Goal: Transaction & Acquisition: Purchase product/service

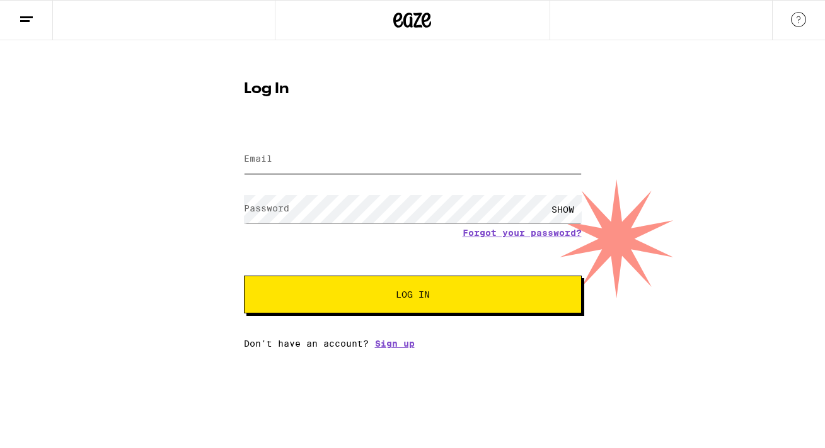
click at [339, 160] on input "Email" at bounding box center [413, 160] width 338 height 28
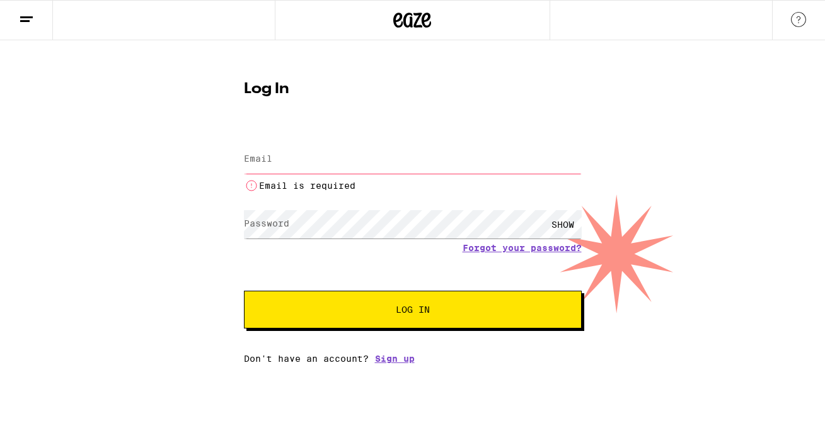
type input "[EMAIL_ADDRESS][DOMAIN_NAME]"
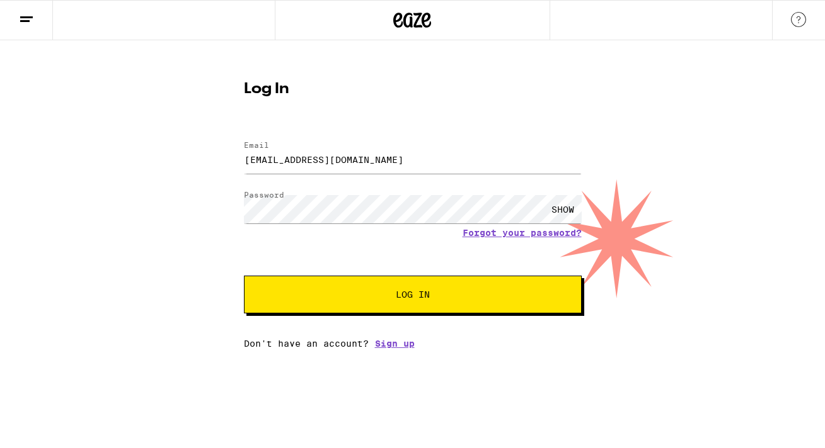
click at [346, 283] on button "Log In" at bounding box center [413, 295] width 338 height 38
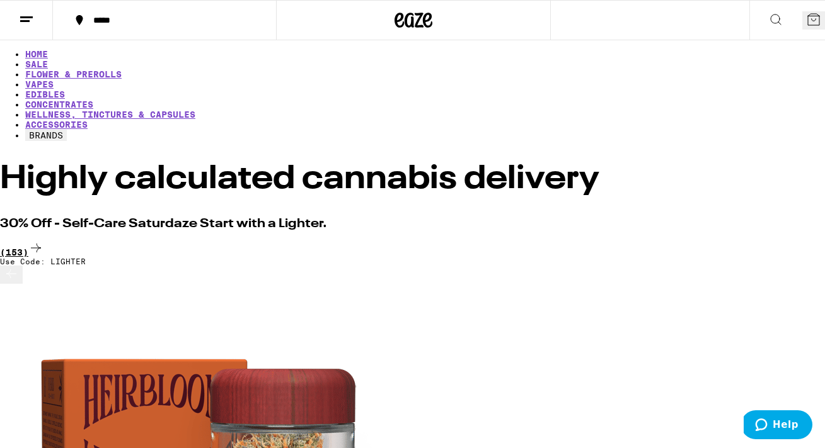
click at [784, 241] on div "(153)" at bounding box center [412, 249] width 825 height 17
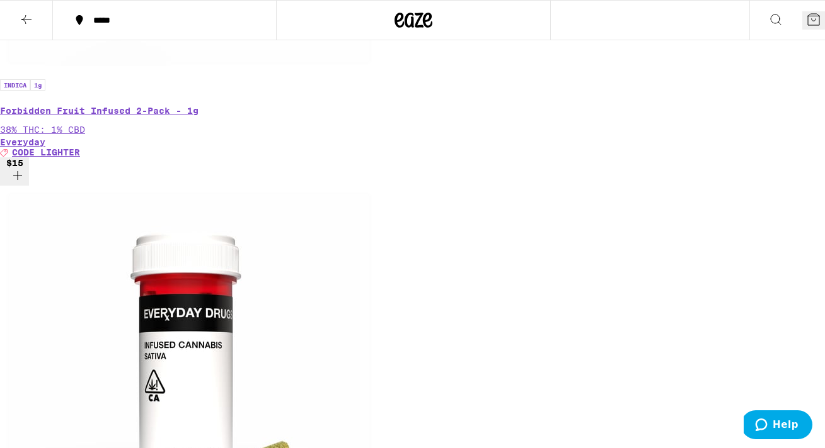
scroll to position [9604, 0]
